Goal: Task Accomplishment & Management: Manage account settings

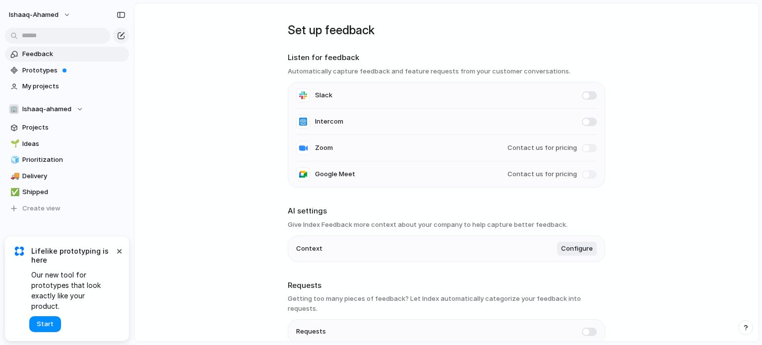
click at [616, 45] on main "Set up feedback Listen for feedback Automatically capture feedback and feature …" at bounding box center [446, 172] width 625 height 339
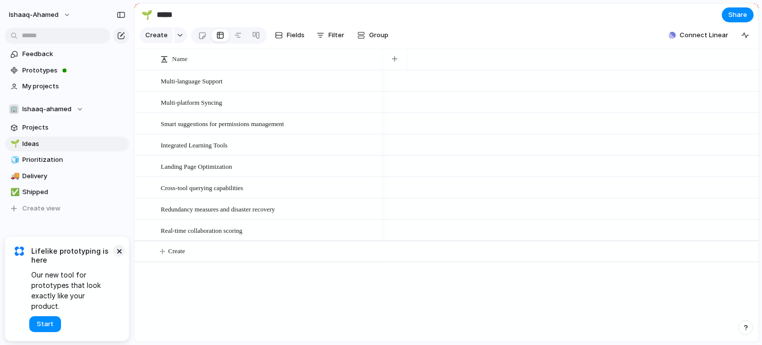
click at [123, 257] on button "×" at bounding box center [119, 251] width 12 height 12
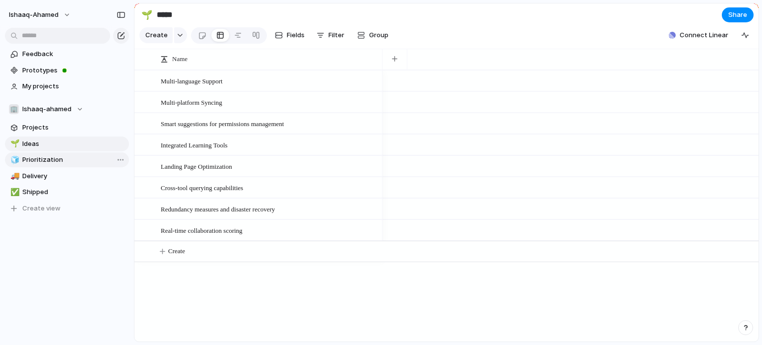
click at [81, 158] on span "Prioritization" at bounding box center [73, 160] width 103 height 10
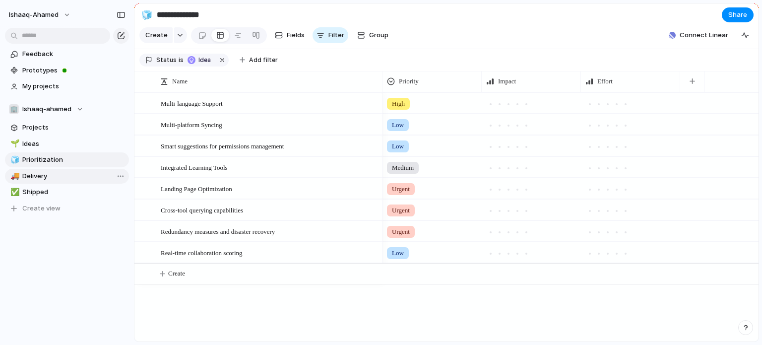
click at [58, 170] on link "🚚 Delivery" at bounding box center [67, 176] width 124 height 15
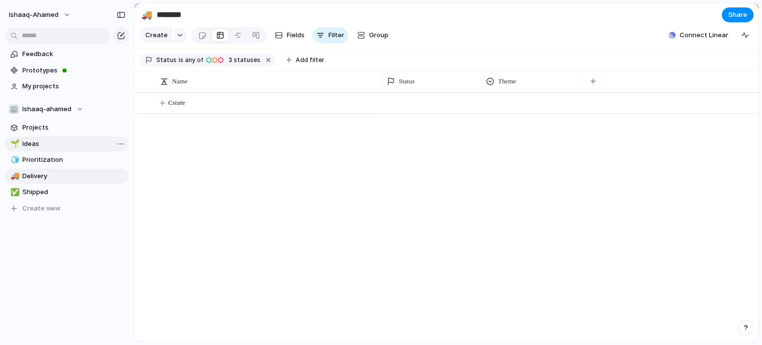
click at [65, 140] on span "Ideas" at bounding box center [73, 144] width 103 height 10
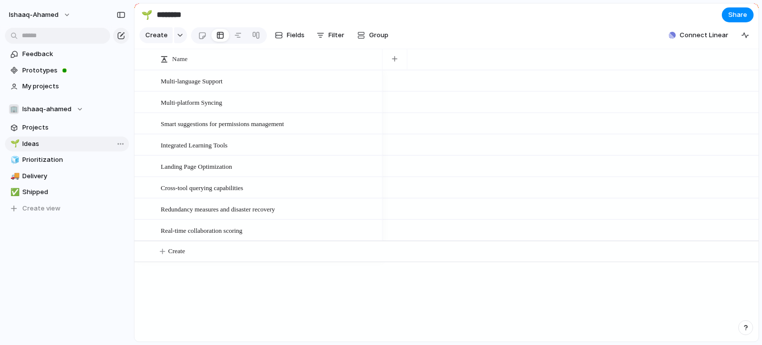
type input "*****"
click at [393, 68] on button "button" at bounding box center [395, 59] width 20 height 18
click at [528, 98] on div at bounding box center [571, 101] width 376 height 21
click at [292, 35] on span "Fields" at bounding box center [296, 35] width 18 height 10
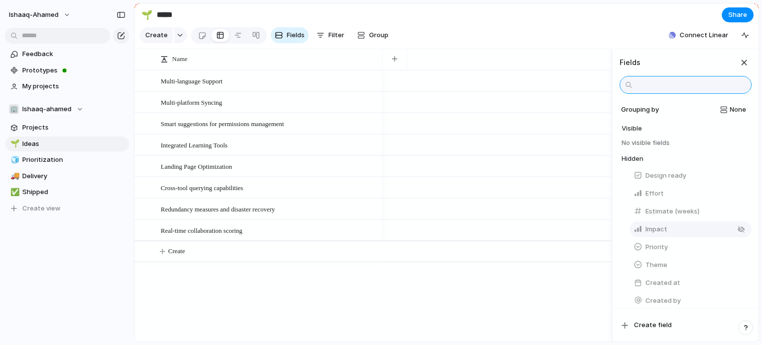
scroll to position [4, 0]
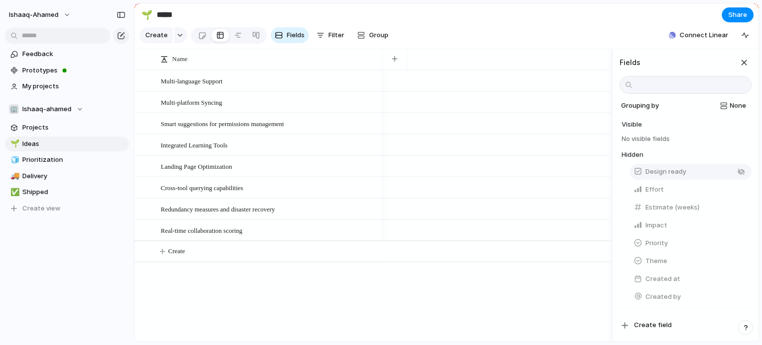
drag, startPoint x: 667, startPoint y: 183, endPoint x: 665, endPoint y: 175, distance: 8.2
click at [665, 175] on span "Design ready" at bounding box center [666, 172] width 41 height 10
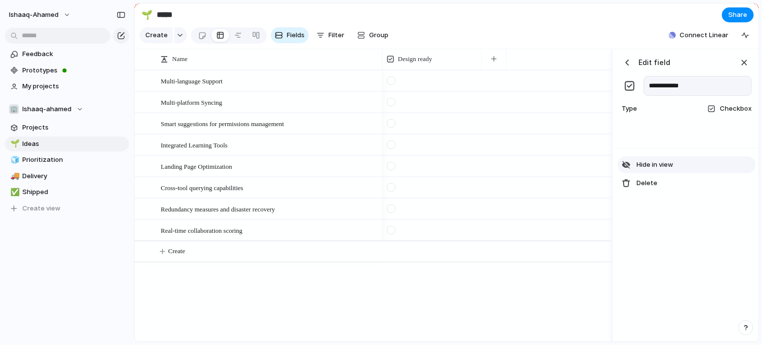
drag, startPoint x: 665, startPoint y: 175, endPoint x: 660, endPoint y: 171, distance: 6.8
click at [660, 170] on span "Hide in view" at bounding box center [655, 165] width 37 height 10
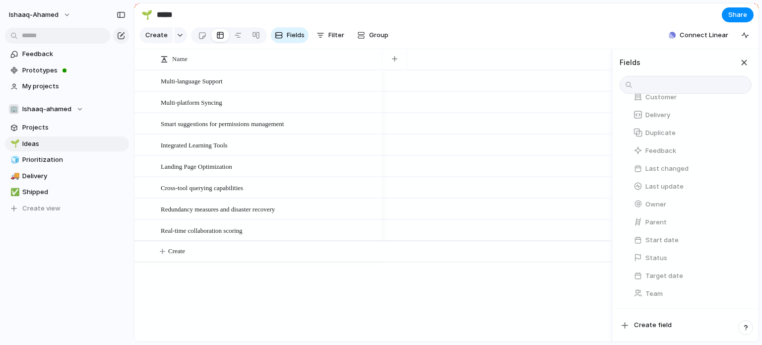
scroll to position [0, 0]
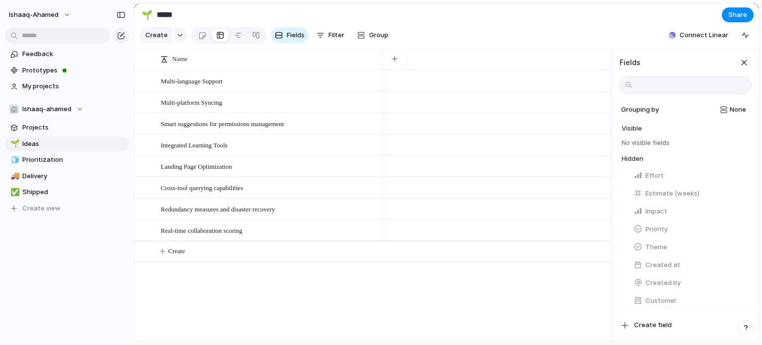
click at [677, 148] on div "No visible fields" at bounding box center [687, 142] width 130 height 12
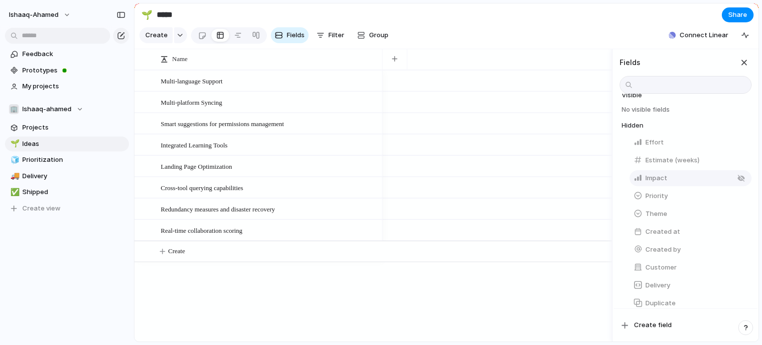
scroll to position [34, 0]
click at [669, 203] on button "Priority" at bounding box center [691, 196] width 122 height 16
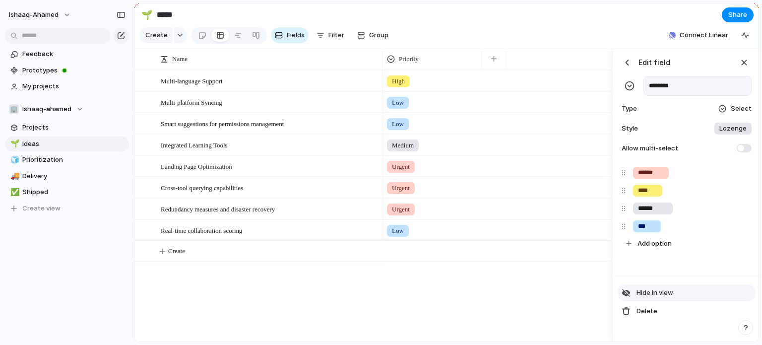
click at [656, 298] on span "Hide in view" at bounding box center [655, 293] width 37 height 10
click at [626, 70] on div "Edit field" at bounding box center [645, 62] width 51 height 15
click at [627, 68] on div "button" at bounding box center [627, 63] width 10 height 10
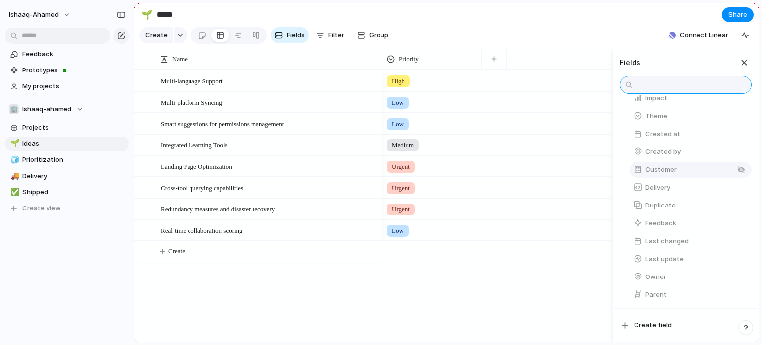
scroll to position [115, 0]
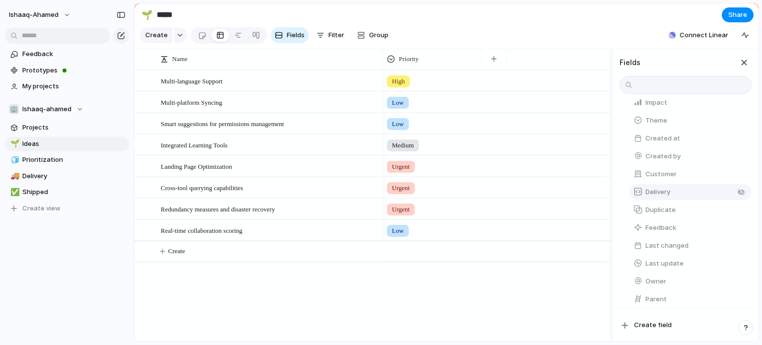
click at [650, 196] on span "Delivery" at bounding box center [658, 192] width 25 height 10
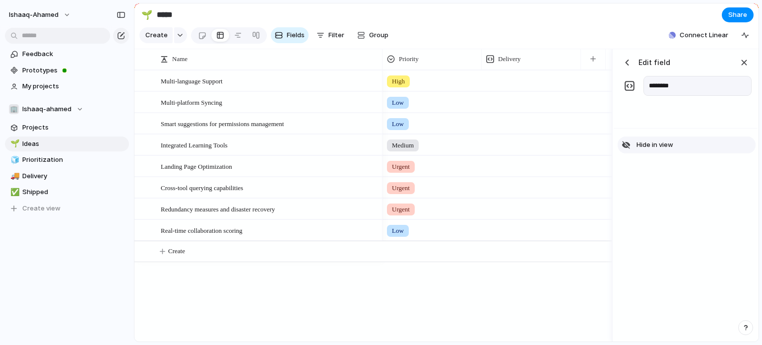
click at [651, 153] on button "Hide in view" at bounding box center [687, 144] width 138 height 17
click at [628, 67] on div "button" at bounding box center [627, 63] width 10 height 10
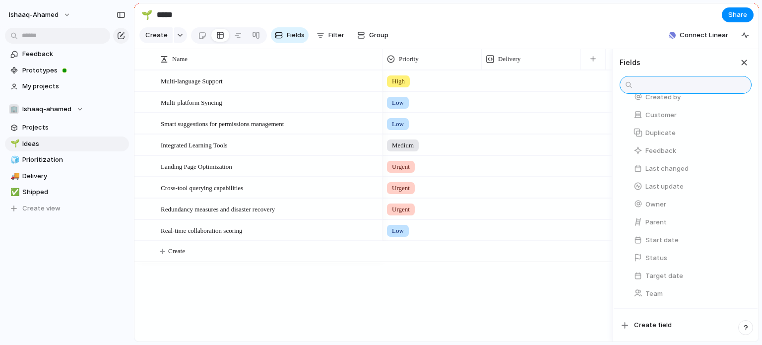
scroll to position [199, 0]
click at [739, 242] on div "button" at bounding box center [742, 240] width 8 height 8
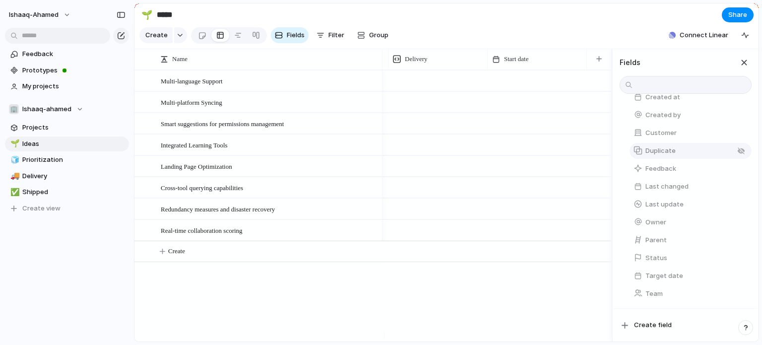
scroll to position [0, 0]
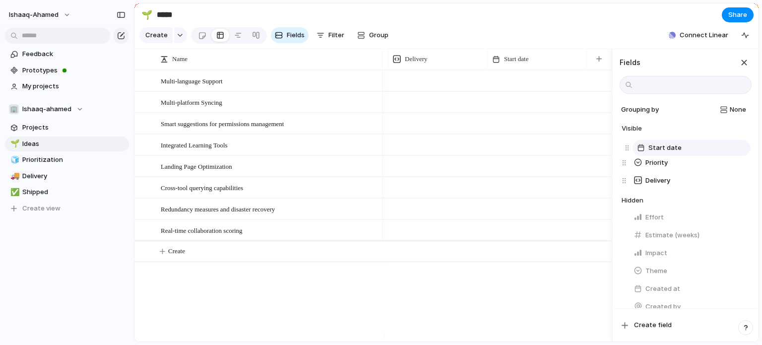
drag, startPoint x: 622, startPoint y: 186, endPoint x: 624, endPoint y: 145, distance: 40.8
click at [624, 145] on div "Priority Delivery Start date Start date To pick up a draggable item, press the …" at bounding box center [687, 163] width 130 height 54
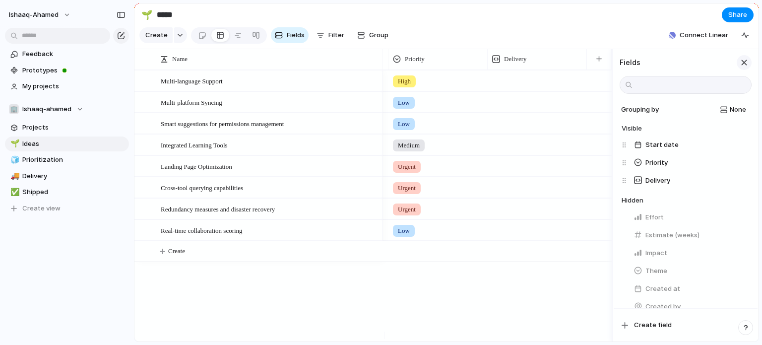
click at [747, 68] on div "button" at bounding box center [744, 62] width 11 height 11
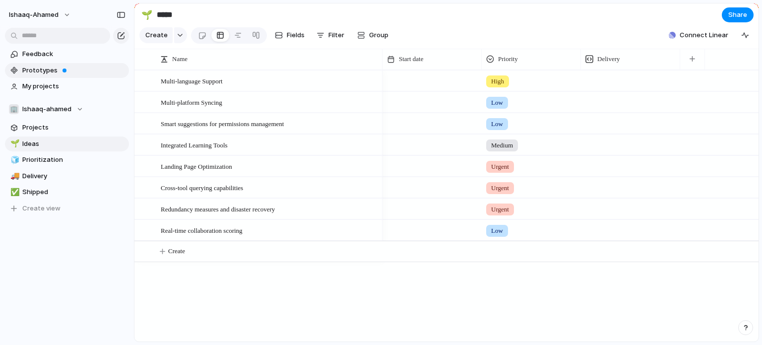
click at [51, 75] on span "Prototypes" at bounding box center [73, 71] width 103 height 10
click at [67, 55] on span "Feedback" at bounding box center [73, 54] width 103 height 10
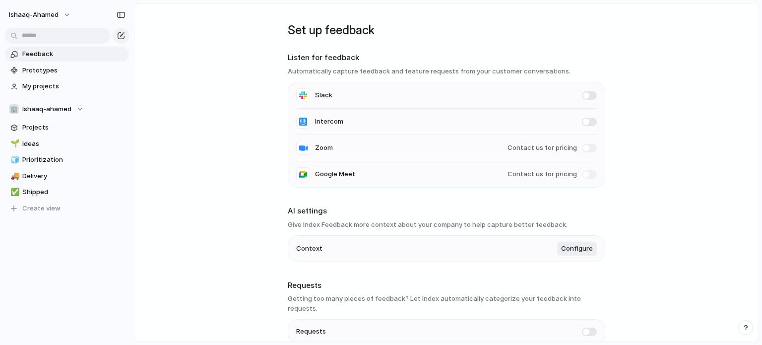
click at [332, 226] on h3 "Give Index Feedback more context about your company to help capture better feed…" at bounding box center [447, 225] width 318 height 10
click at [75, 63] on link "Prototypes" at bounding box center [67, 70] width 124 height 15
click at [66, 81] on span "My projects" at bounding box center [73, 86] width 103 height 10
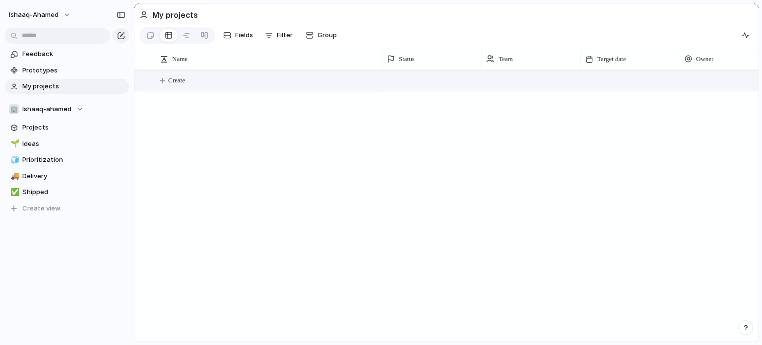
click at [305, 91] on button "Create" at bounding box center [459, 80] width 630 height 20
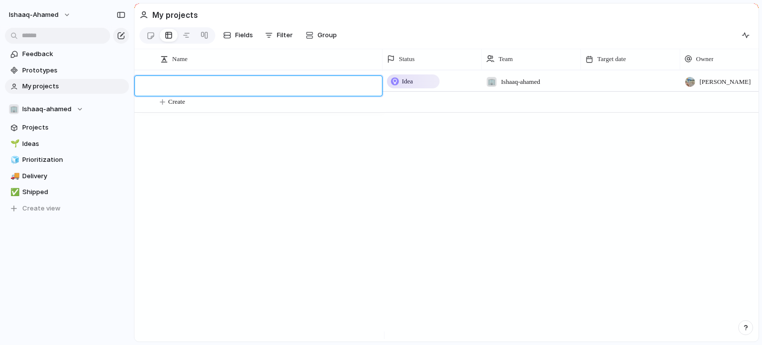
click at [319, 91] on textarea at bounding box center [268, 87] width 214 height 12
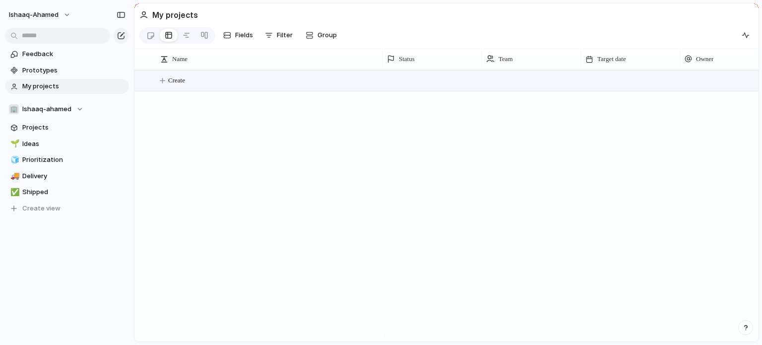
click at [266, 90] on button "Create" at bounding box center [459, 80] width 630 height 20
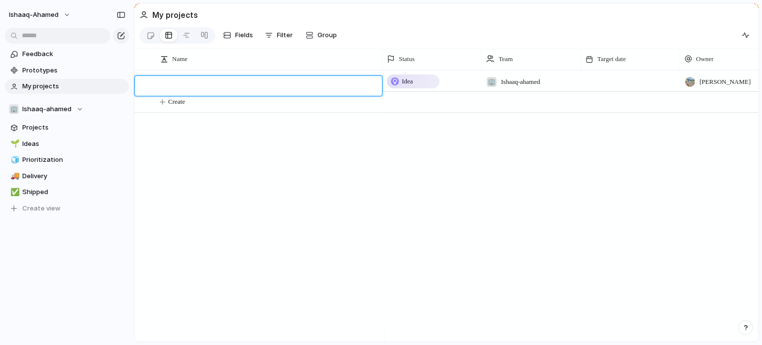
click at [245, 86] on textarea at bounding box center [268, 87] width 214 height 12
type textarea "********"
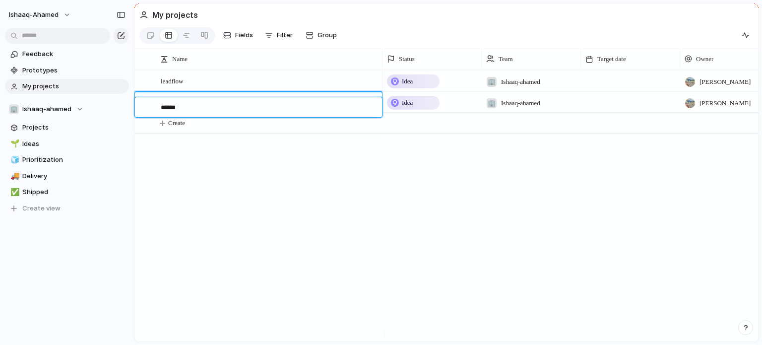
type textarea "*******"
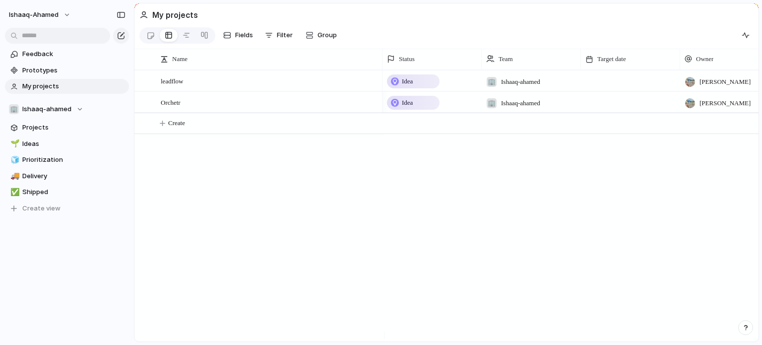
click at [417, 83] on div "Idea" at bounding box center [413, 81] width 51 height 12
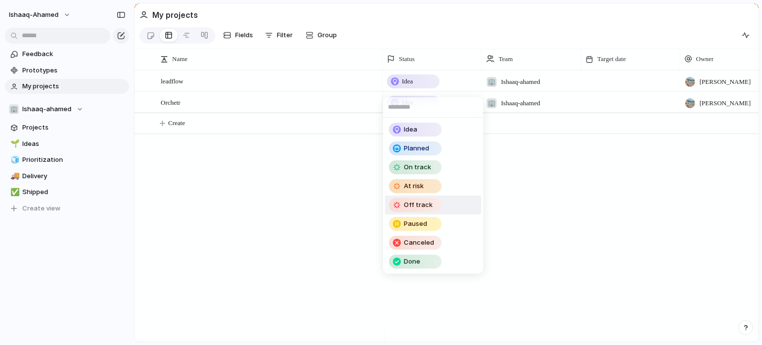
click at [438, 201] on div "Off track" at bounding box center [415, 205] width 51 height 12
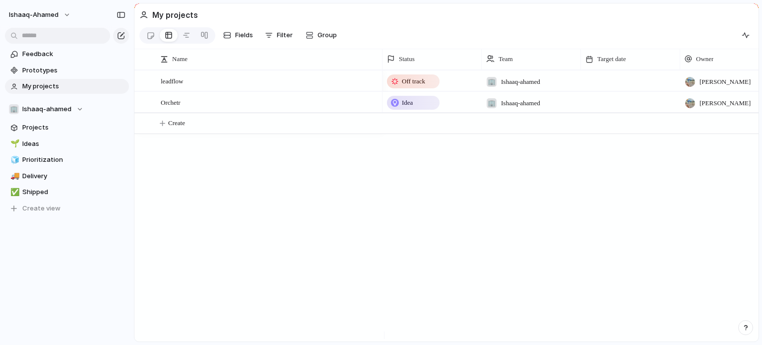
click at [429, 107] on div "Idea" at bounding box center [413, 103] width 51 height 12
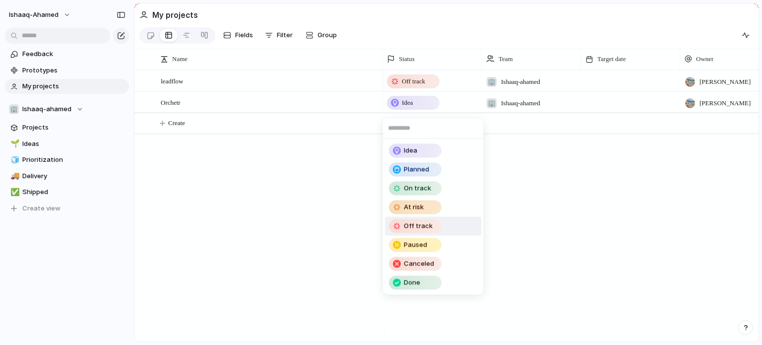
click at [429, 224] on span "Off track" at bounding box center [418, 226] width 29 height 10
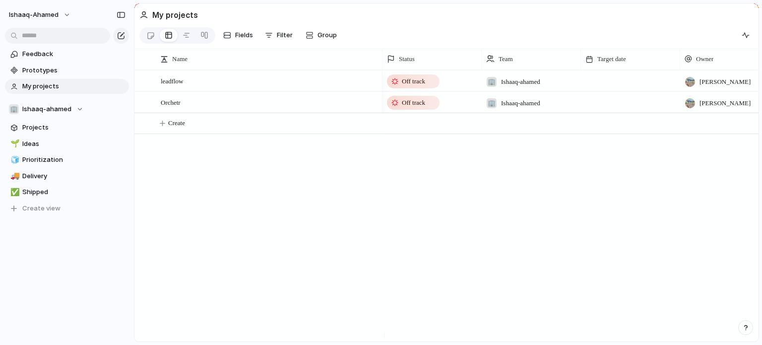
click at [397, 207] on div "Off track 🏢 Ishaaq-ahamed [PERSON_NAME] [PERSON_NAME] Off track 🏢 Ishaaq-ahamed…" at bounding box center [571, 205] width 376 height 271
click at [232, 37] on button "Fields" at bounding box center [238, 35] width 38 height 16
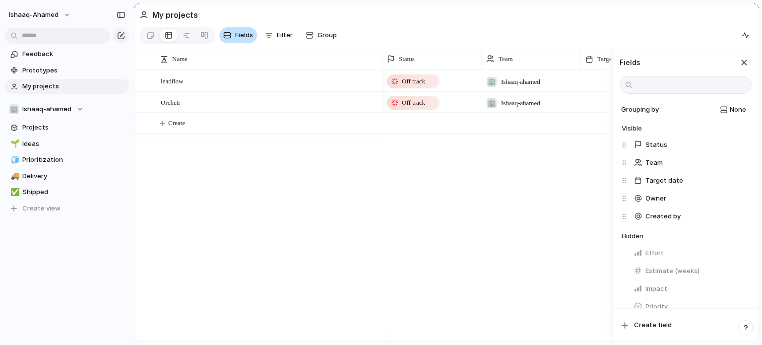
click at [232, 37] on button "Fields" at bounding box center [238, 35] width 38 height 16
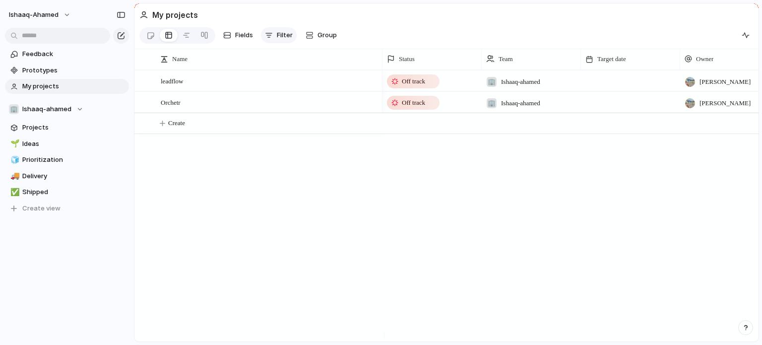
click at [284, 36] on span "Filter" at bounding box center [285, 35] width 16 height 10
click at [328, 33] on span "Group" at bounding box center [327, 35] width 19 height 10
click at [153, 30] on div at bounding box center [150, 35] width 8 height 16
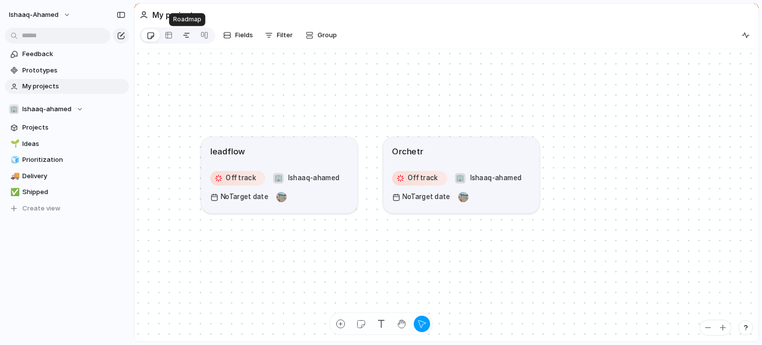
click at [190, 39] on div at bounding box center [187, 35] width 8 height 16
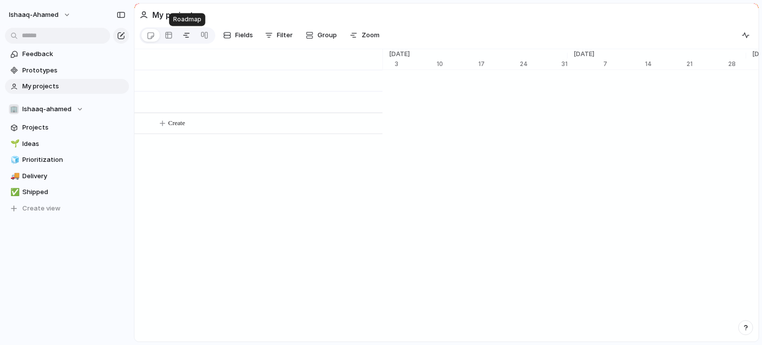
scroll to position [0, 6372]
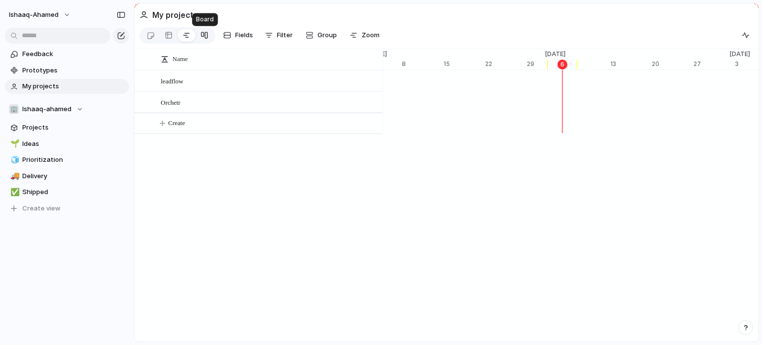
click at [203, 35] on div at bounding box center [205, 35] width 8 height 16
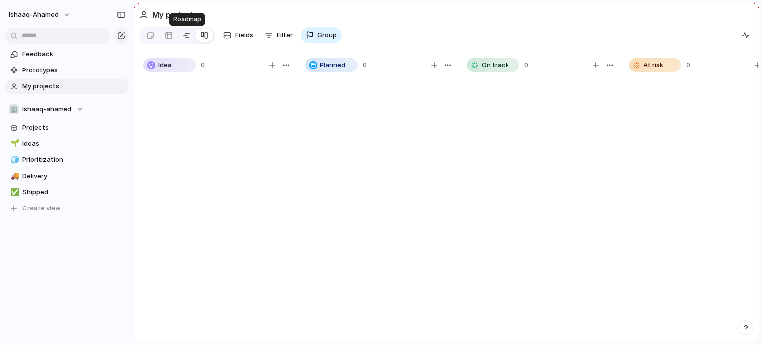
click at [185, 35] on div at bounding box center [187, 35] width 8 height 16
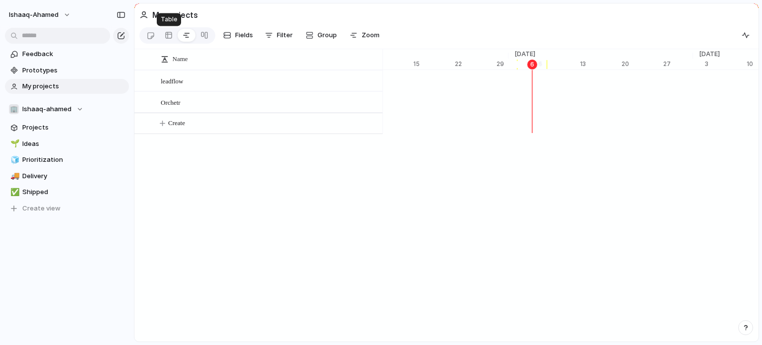
scroll to position [0, 6402]
click at [159, 30] on div at bounding box center [150, 35] width 18 height 16
click at [173, 38] on link at bounding box center [169, 35] width 18 height 16
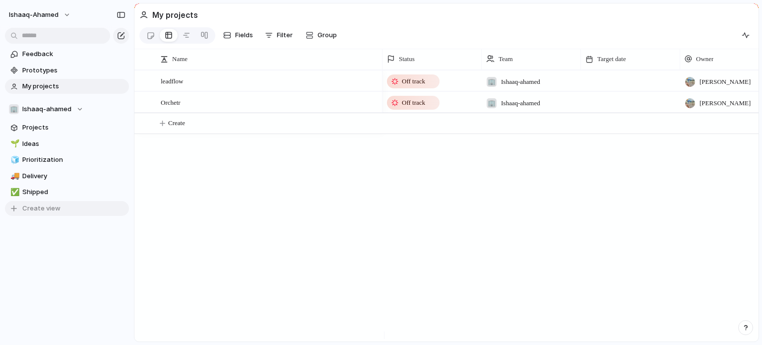
click at [53, 211] on span "Create view" at bounding box center [41, 208] width 38 height 10
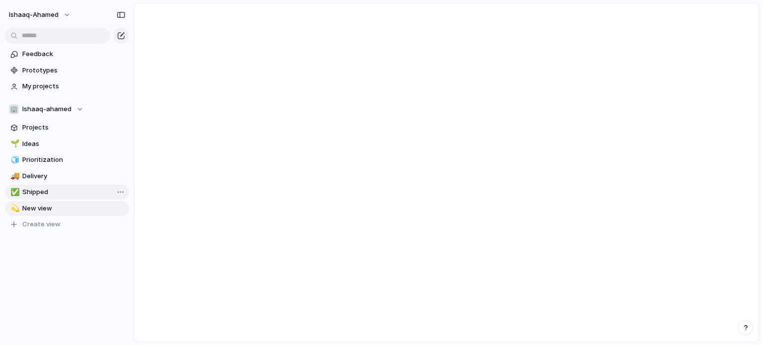
click at [54, 186] on link "✅ Shipped" at bounding box center [67, 192] width 124 height 15
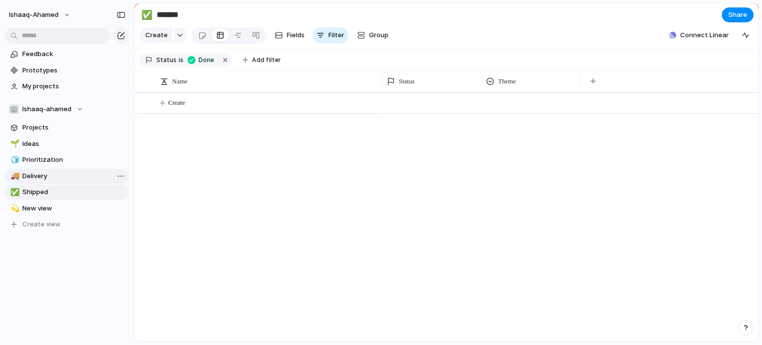
click at [48, 176] on span "Delivery" at bounding box center [73, 176] width 103 height 10
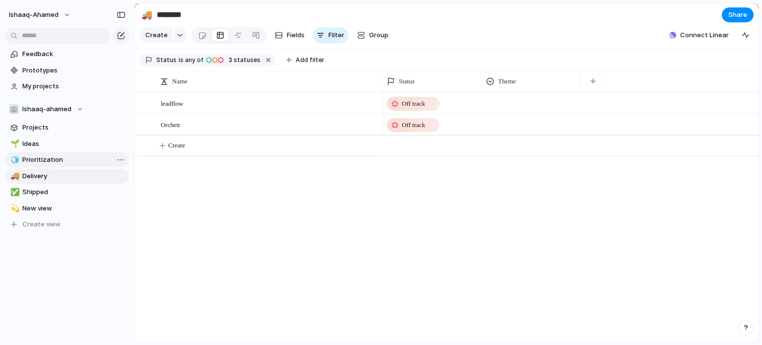
click at [55, 164] on span "Prioritization" at bounding box center [73, 160] width 103 height 10
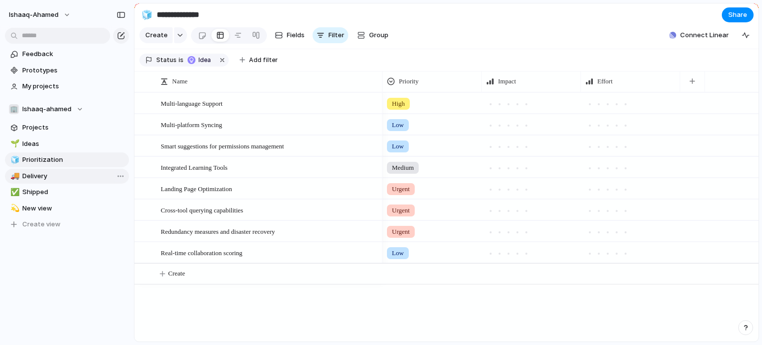
click at [52, 179] on span "Delivery" at bounding box center [73, 176] width 103 height 10
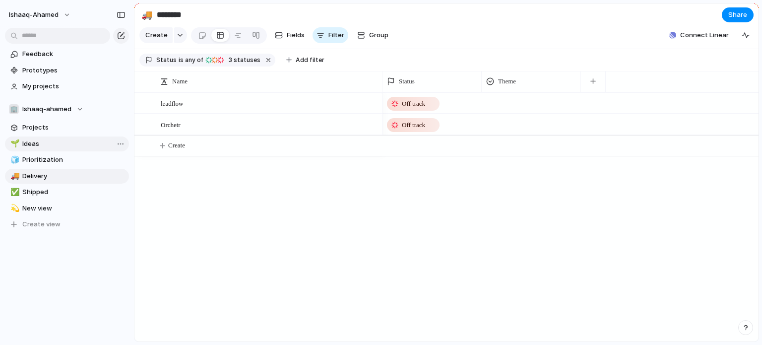
click at [68, 144] on span "Ideas" at bounding box center [73, 144] width 103 height 10
type input "*****"
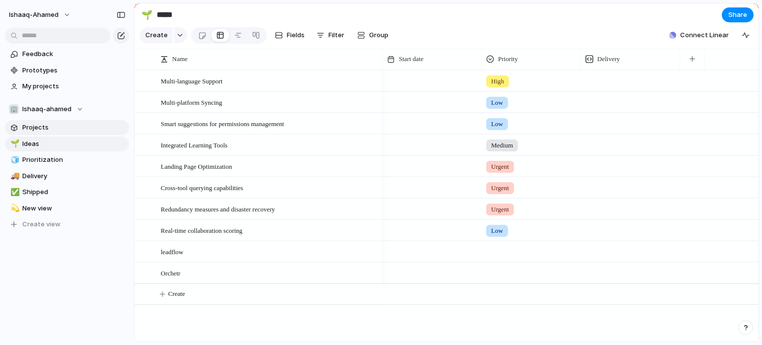
click at [52, 122] on link "Projects" at bounding box center [67, 127] width 124 height 15
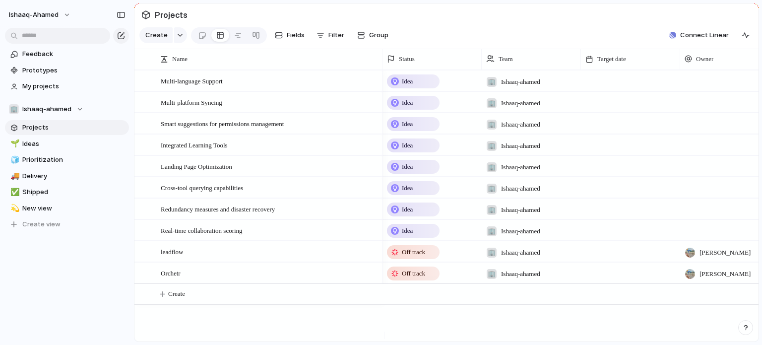
click at [71, 129] on span "Projects" at bounding box center [73, 128] width 103 height 10
click at [73, 81] on span "My projects" at bounding box center [73, 86] width 103 height 10
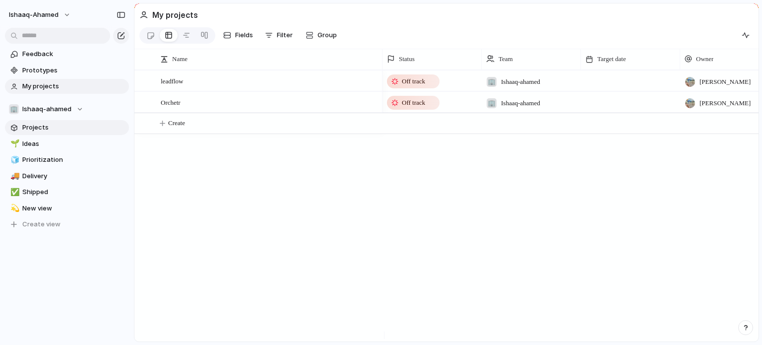
click at [63, 129] on span "Projects" at bounding box center [73, 128] width 103 height 10
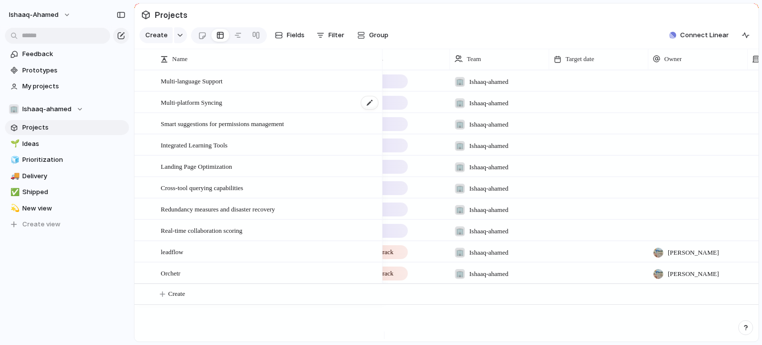
scroll to position [0, 34]
click at [43, 12] on span "ishaaq-ahamed" at bounding box center [34, 15] width 50 height 10
click at [122, 11] on div "button" at bounding box center [121, 14] width 9 height 7
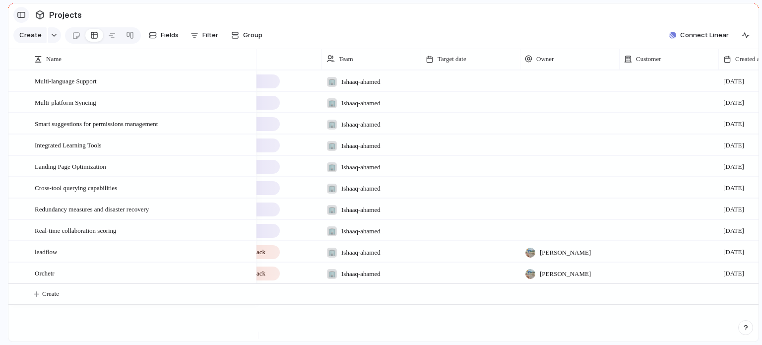
click at [23, 17] on button "button" at bounding box center [21, 15] width 16 height 16
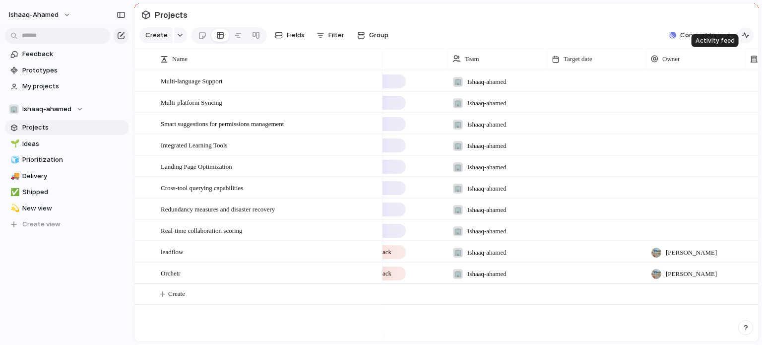
click at [744, 39] on div "button" at bounding box center [746, 35] width 8 height 8
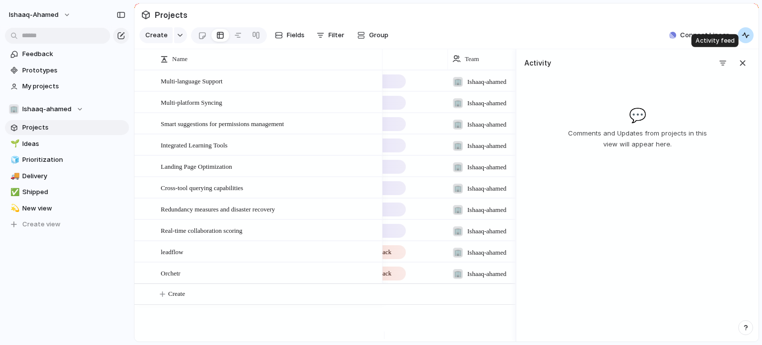
click at [744, 39] on div "button" at bounding box center [746, 35] width 8 height 8
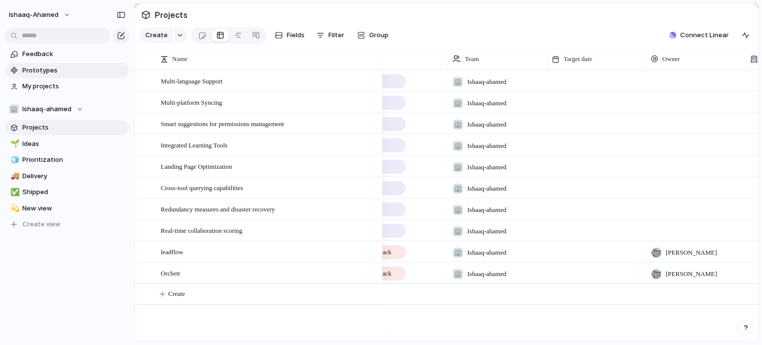
click at [47, 75] on link "Prototypes" at bounding box center [67, 70] width 124 height 15
